Goal: Task Accomplishment & Management: Use online tool/utility

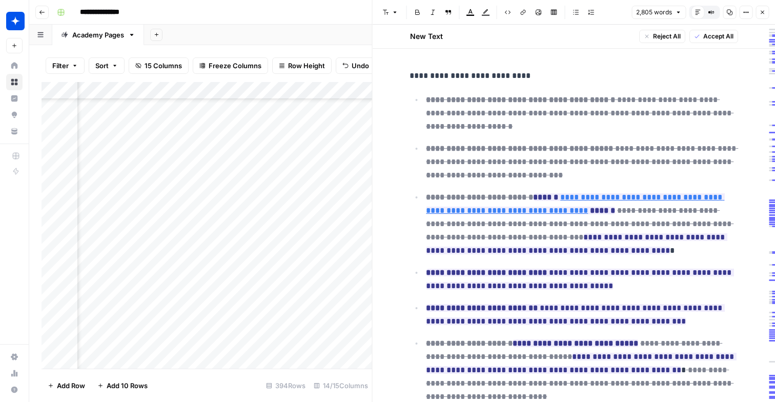
scroll to position [5868, 0]
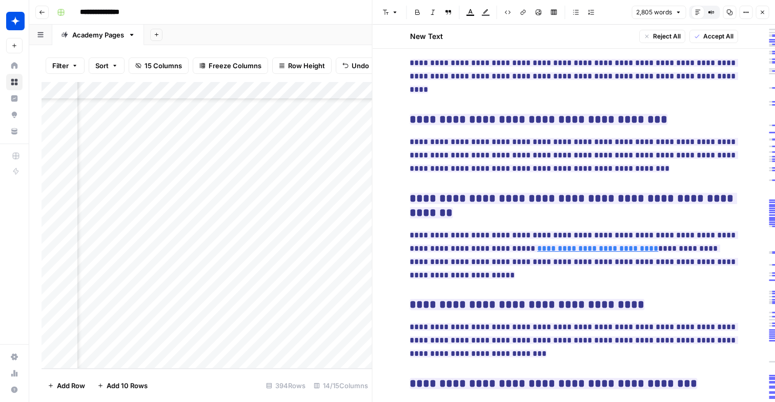
click at [761, 7] on button "Close" at bounding box center [761, 12] width 13 height 13
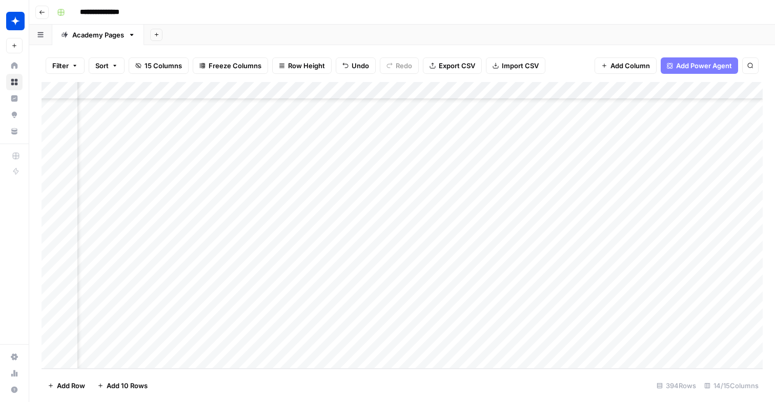
scroll to position [6610, 0]
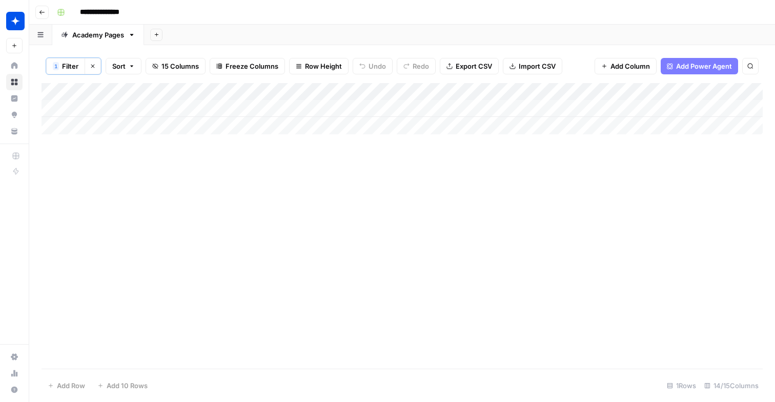
click at [68, 64] on span "Filter" at bounding box center [70, 66] width 16 height 10
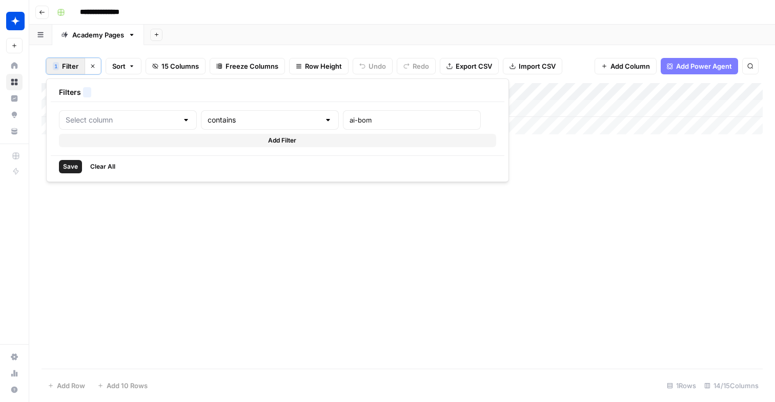
type input "URLs"
click at [372, 116] on input "ai-bom" at bounding box center [440, 120] width 136 height 10
type input "aspm"
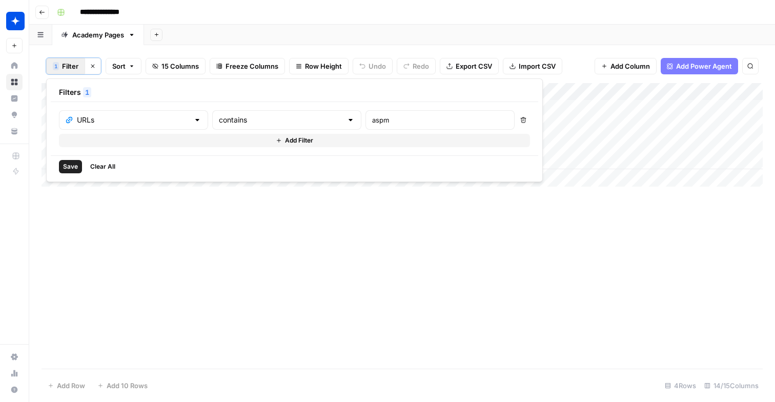
click at [308, 244] on div "Add Column" at bounding box center [401, 225] width 721 height 285
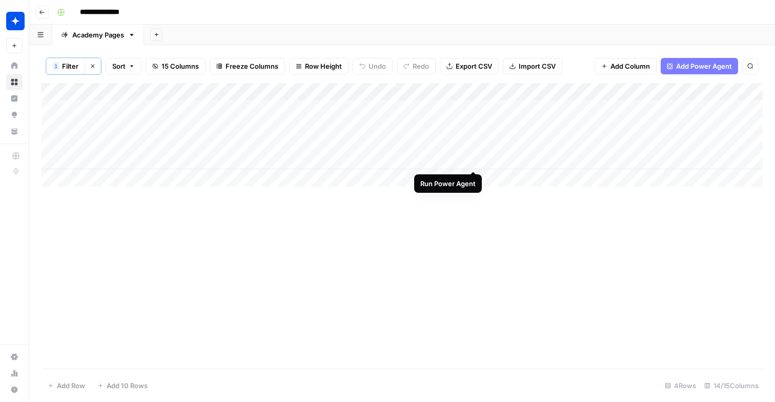
click at [471, 163] on div "Add Column" at bounding box center [401, 134] width 721 height 103
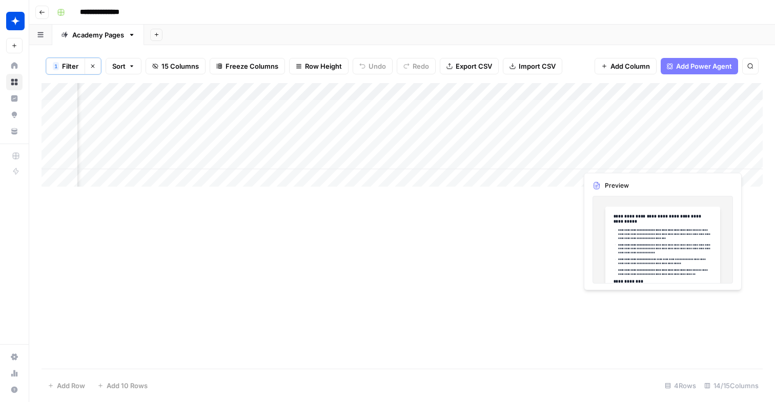
click at [596, 159] on div "Add Column" at bounding box center [401, 134] width 721 height 103
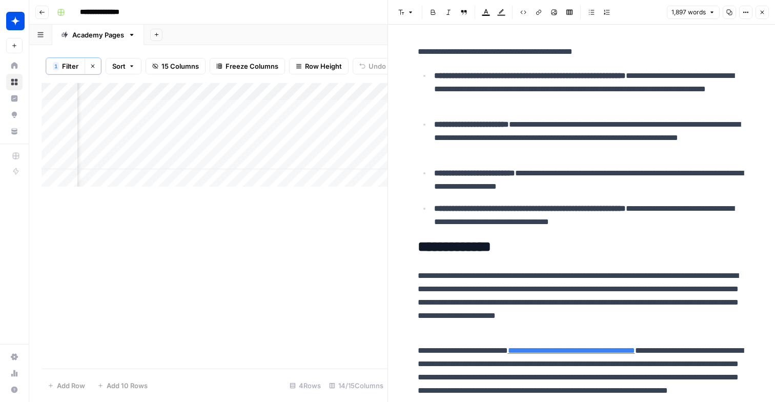
click at [764, 13] on icon "button" at bounding box center [762, 12] width 6 height 6
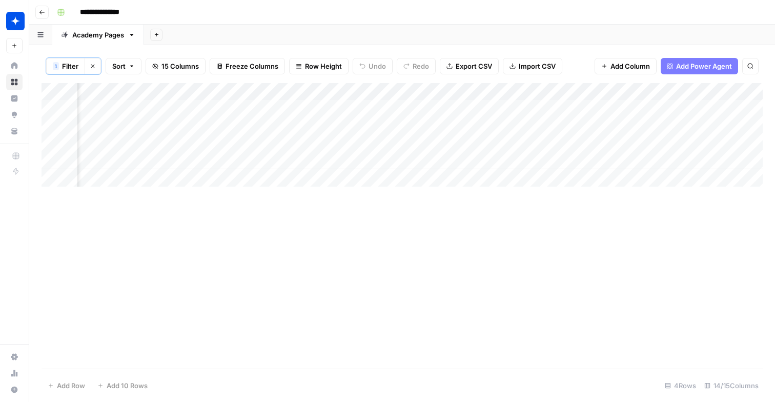
scroll to position [0, 408]
click at [443, 161] on div "Add Column" at bounding box center [401, 134] width 721 height 103
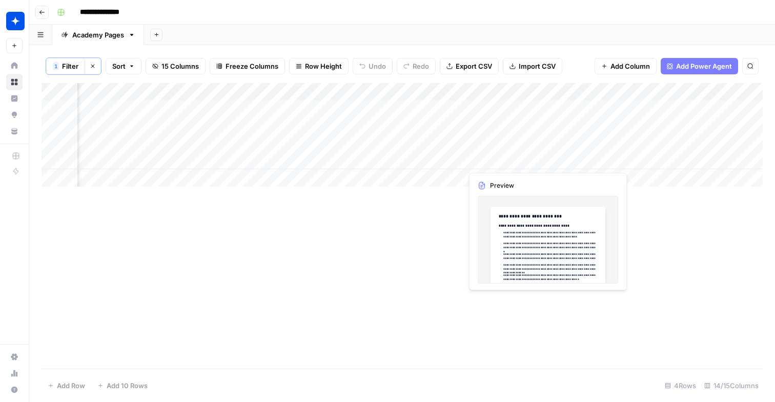
click at [502, 162] on div "Add Column" at bounding box center [401, 134] width 721 height 103
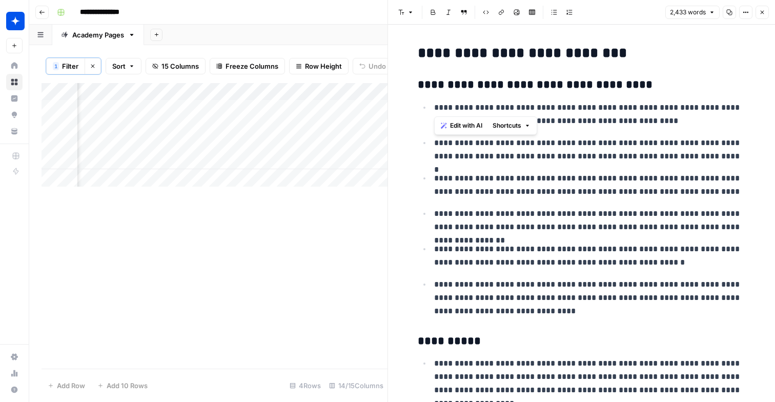
drag, startPoint x: 433, startPoint y: 108, endPoint x: 557, endPoint y: 110, distance: 124.5
click at [557, 110] on li "**********" at bounding box center [588, 113] width 315 height 27
click at [557, 110] on p "**********" at bounding box center [589, 114] width 311 height 27
drag, startPoint x: 434, startPoint y: 143, endPoint x: 594, endPoint y: 158, distance: 160.6
click at [594, 158] on p "**********" at bounding box center [589, 149] width 311 height 27
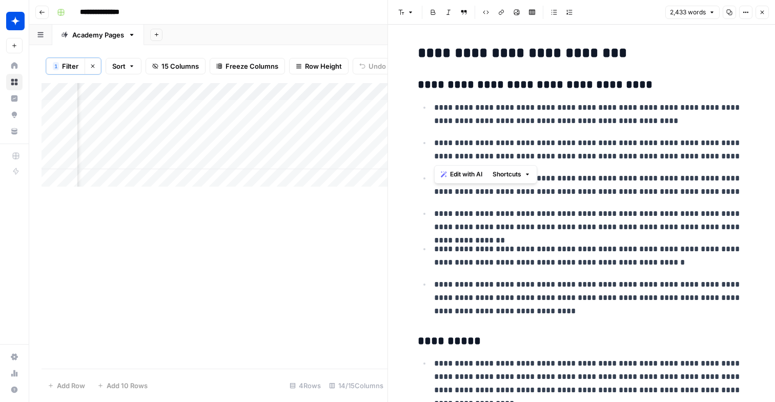
click at [632, 144] on p "**********" at bounding box center [589, 149] width 311 height 27
drag, startPoint x: 475, startPoint y: 109, endPoint x: 540, endPoint y: 132, distance: 69.0
click at [540, 132] on ul "**********" at bounding box center [582, 208] width 328 height 217
drag, startPoint x: 435, startPoint y: 221, endPoint x: 560, endPoint y: 222, distance: 125.5
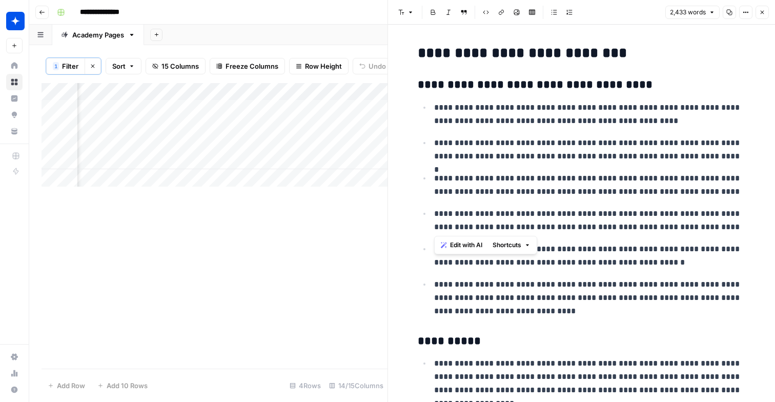
click at [560, 222] on p "**********" at bounding box center [589, 220] width 311 height 27
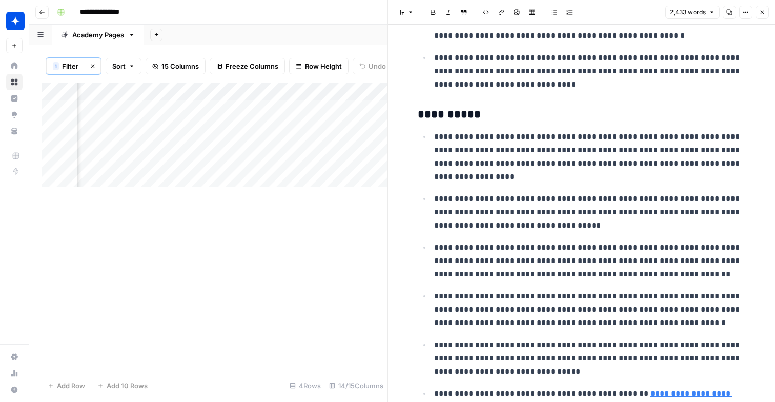
scroll to position [235, 0]
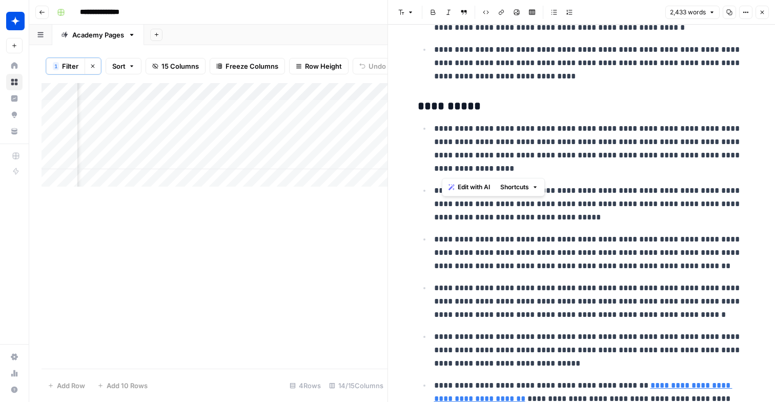
drag, startPoint x: 441, startPoint y: 130, endPoint x: 565, endPoint y: 169, distance: 129.8
click at [565, 169] on p "**********" at bounding box center [589, 148] width 311 height 53
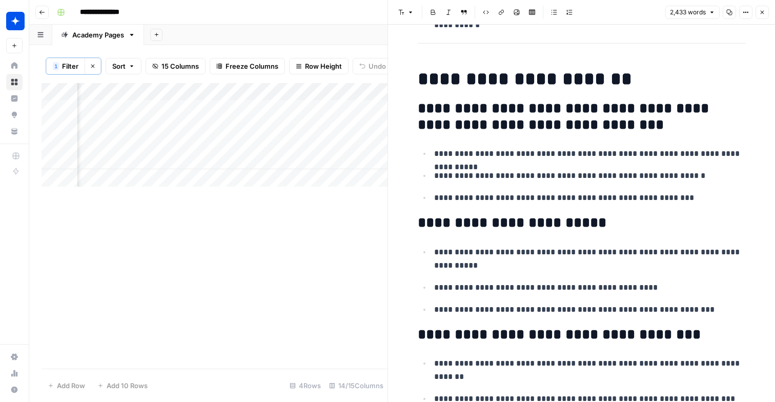
scroll to position [630, 0]
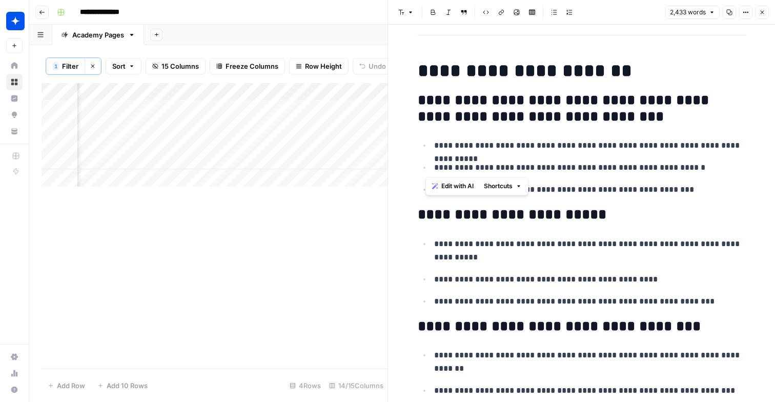
drag, startPoint x: 425, startPoint y: 116, endPoint x: 624, endPoint y: 189, distance: 212.3
click at [625, 192] on p "**********" at bounding box center [589, 189] width 311 height 13
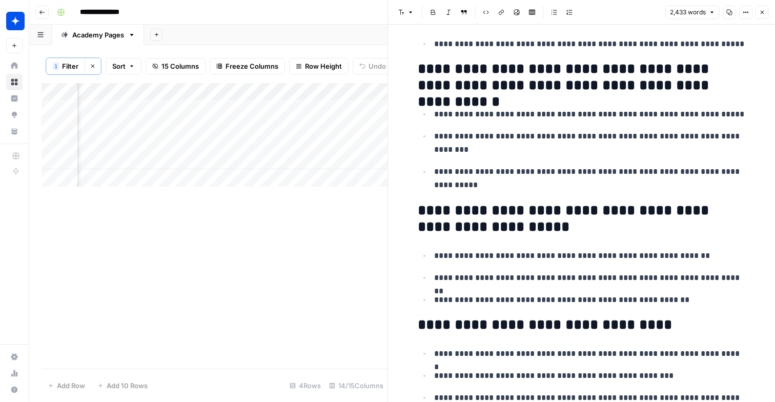
scroll to position [746, 0]
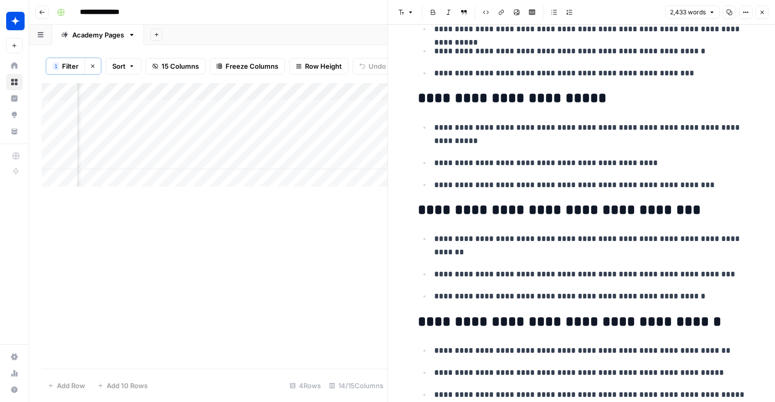
click at [761, 8] on button "Close" at bounding box center [761, 12] width 13 height 13
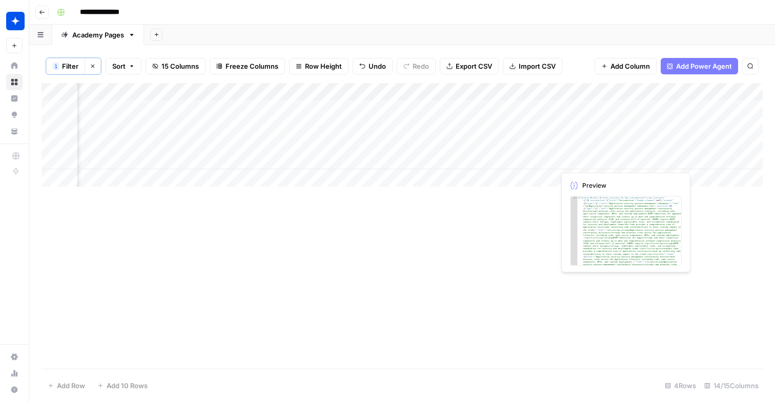
scroll to position [0, 820]
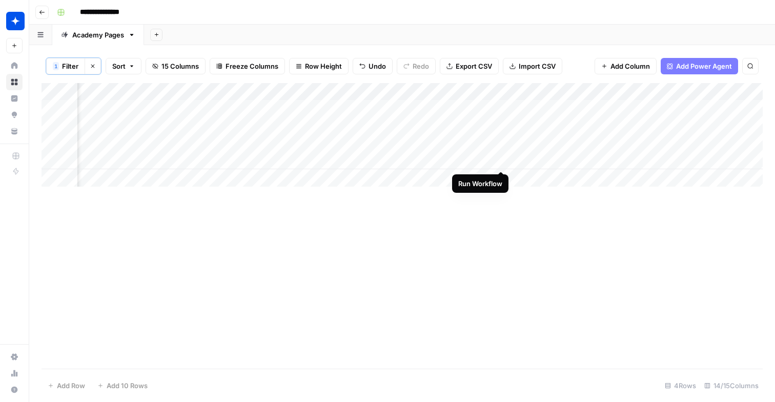
click at [499, 159] on div "Add Column" at bounding box center [401, 134] width 721 height 103
click at [294, 158] on div "Add Column" at bounding box center [401, 134] width 721 height 103
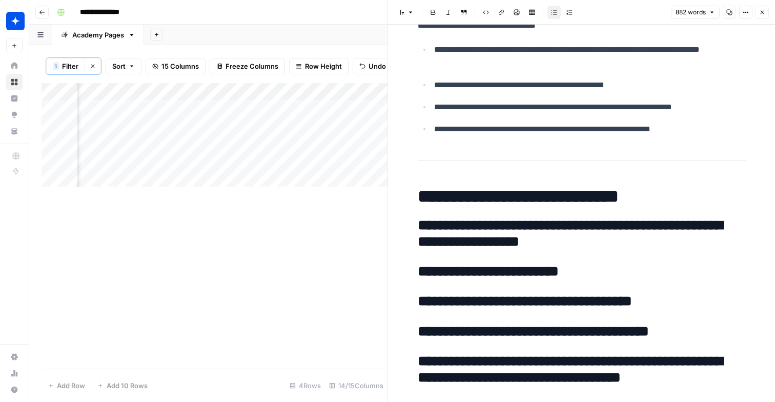
scroll to position [2733, 0]
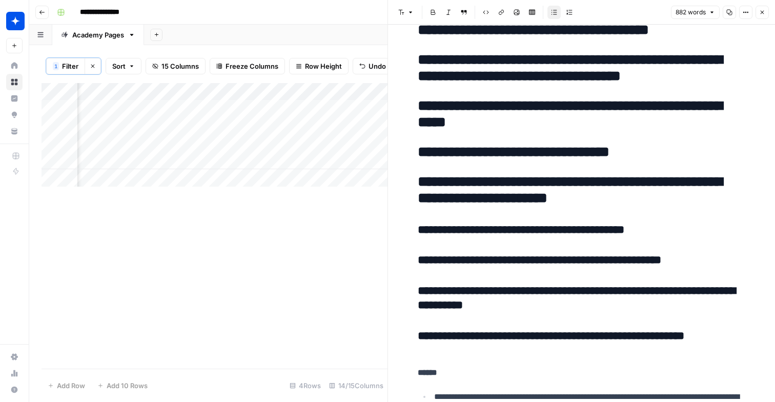
click at [128, 160] on div "Add Column" at bounding box center [214, 134] width 346 height 103
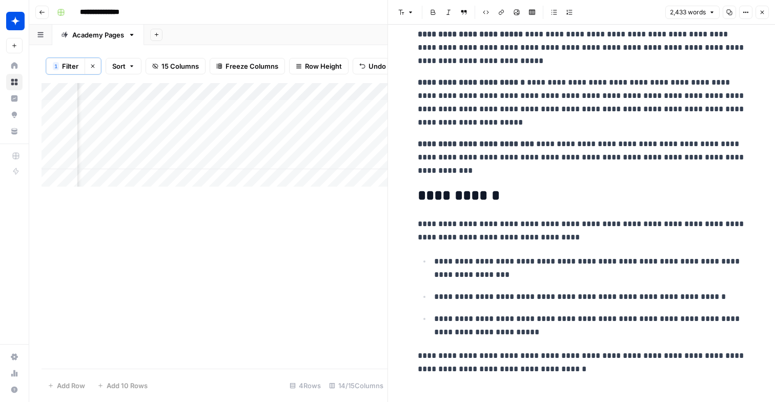
scroll to position [5088, 0]
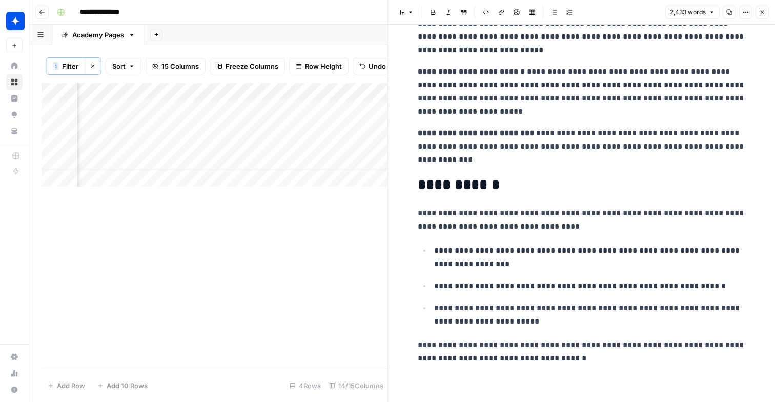
click at [766, 15] on button "Close" at bounding box center [761, 12] width 13 height 13
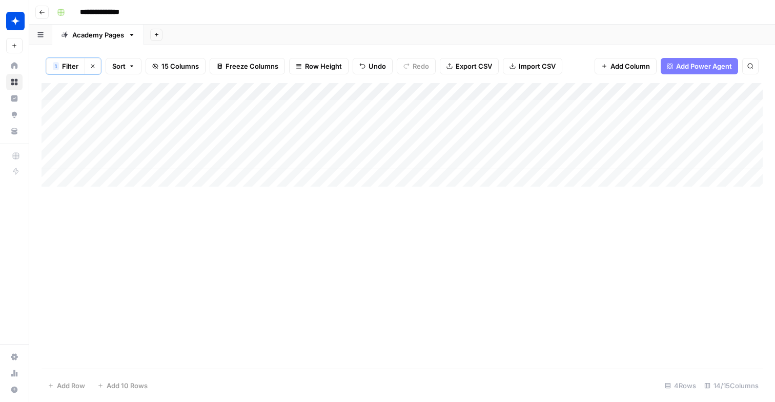
click at [198, 175] on div "Add Column" at bounding box center [401, 134] width 721 height 103
click at [140, 176] on div "Add Column" at bounding box center [401, 134] width 721 height 103
click at [62, 175] on div "Add Column" at bounding box center [401, 134] width 721 height 103
click at [60, 168] on div "Add Column" at bounding box center [401, 134] width 721 height 103
click at [106, 178] on div "Add Column" at bounding box center [401, 134] width 721 height 103
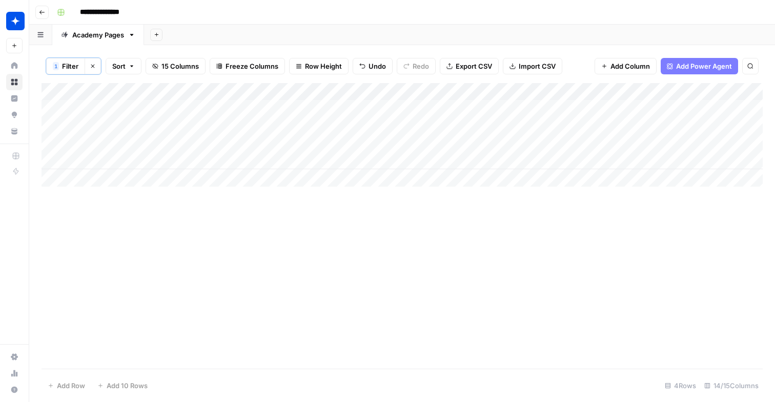
click at [94, 67] on icon "button" at bounding box center [93, 66] width 6 height 6
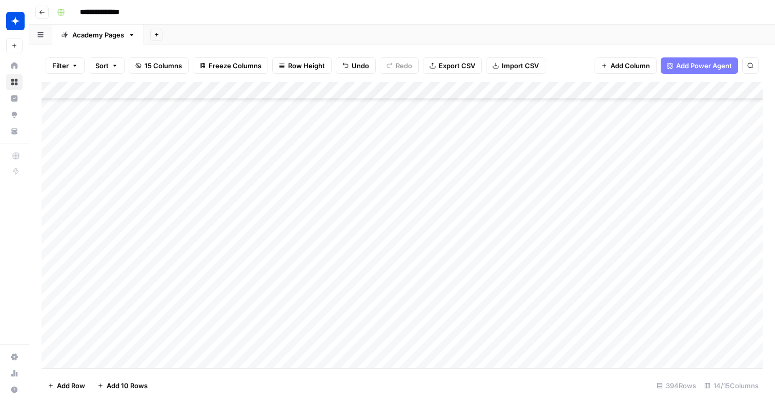
scroll to position [6610, 0]
click at [154, 357] on div "Add Column" at bounding box center [401, 225] width 721 height 286
type input "**********"
click at [413, 339] on div "Add Column" at bounding box center [401, 225] width 721 height 286
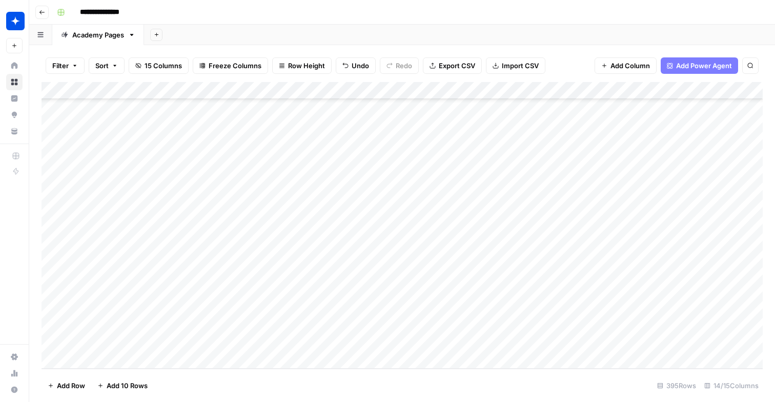
click at [155, 356] on div "Add Column" at bounding box center [401, 225] width 721 height 286
paste input "**********"
type input "**********"
click at [408, 339] on div "Add Column" at bounding box center [401, 225] width 721 height 286
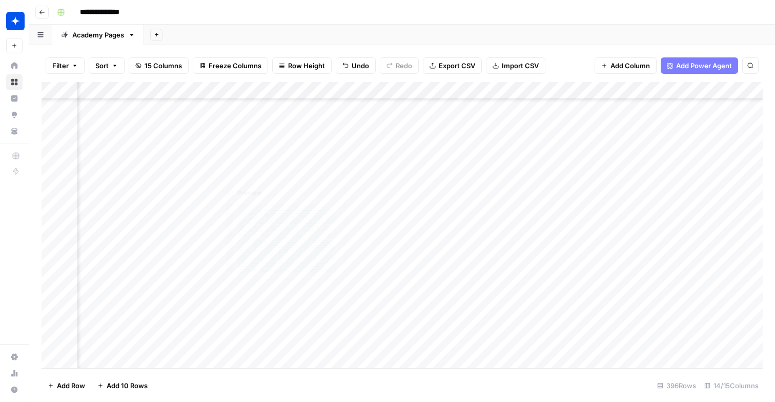
scroll to position [6645, 218]
click at [165, 355] on div "Add Column" at bounding box center [401, 225] width 721 height 286
type input "**********"
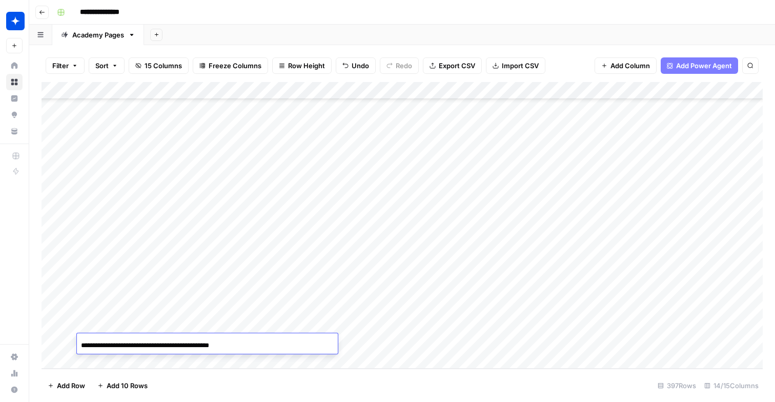
click at [408, 343] on div "Add Column" at bounding box center [401, 225] width 721 height 286
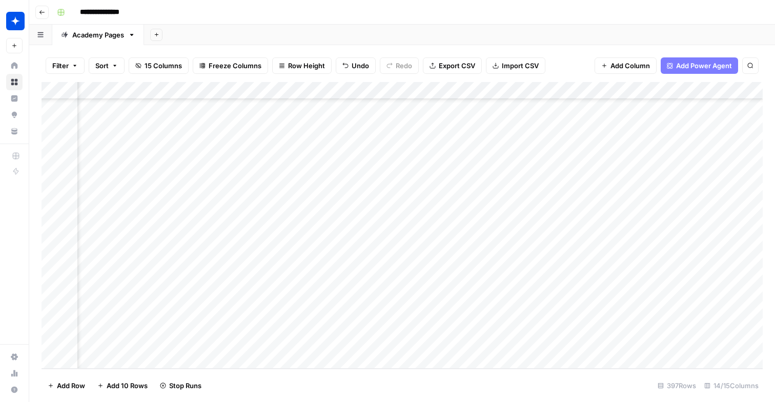
scroll to position [6663, 308]
click at [499, 307] on div "Add Column" at bounding box center [401, 225] width 721 height 286
click at [502, 325] on div "Add Column" at bounding box center [401, 225] width 721 height 286
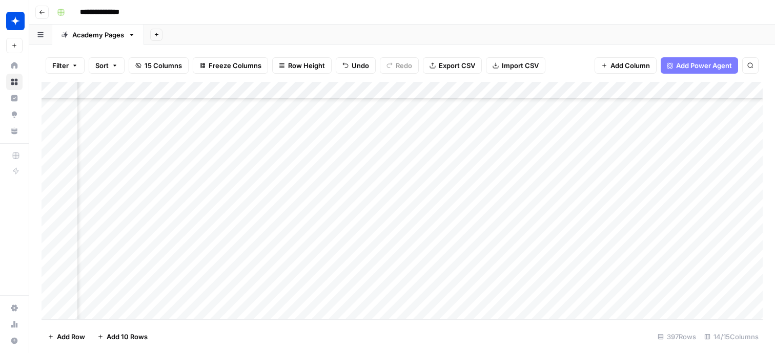
scroll to position [6711, 223]
click at [589, 293] on div "Add Column" at bounding box center [401, 201] width 721 height 238
click at [647, 275] on div "Add Column" at bounding box center [401, 201] width 721 height 238
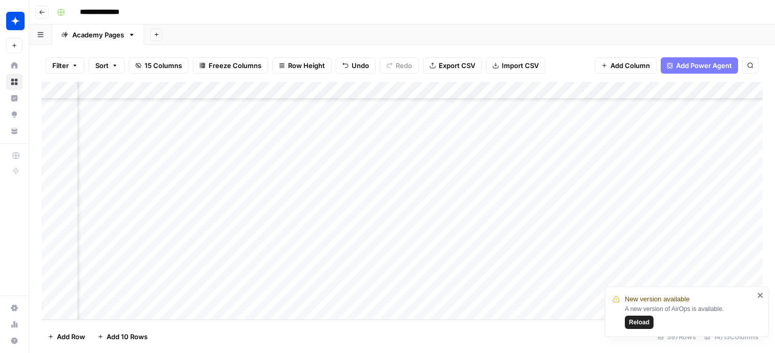
click at [658, 259] on div "Add Column" at bounding box center [401, 201] width 721 height 238
